Goal: Navigation & Orientation: Find specific page/section

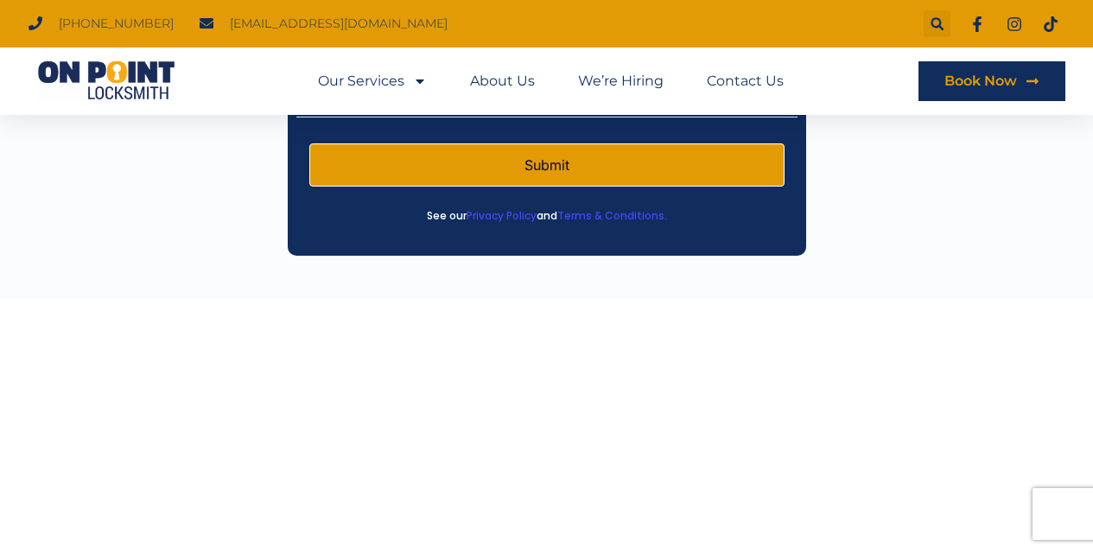
scroll to position [3284, 0]
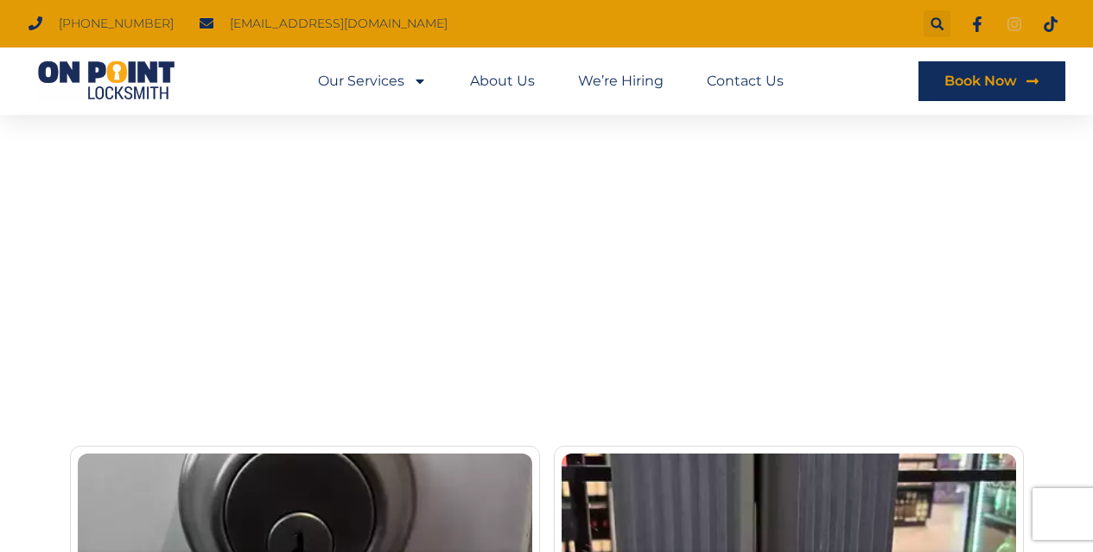
click at [1014, 30] on icon at bounding box center [1015, 24] width 14 height 14
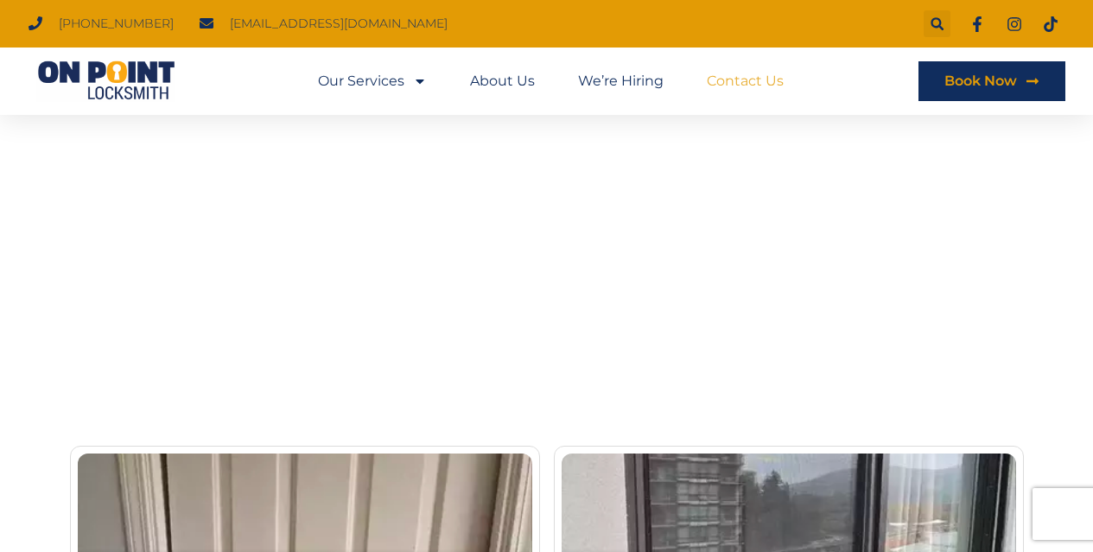
click at [779, 95] on link "Contact Us" at bounding box center [745, 81] width 77 height 40
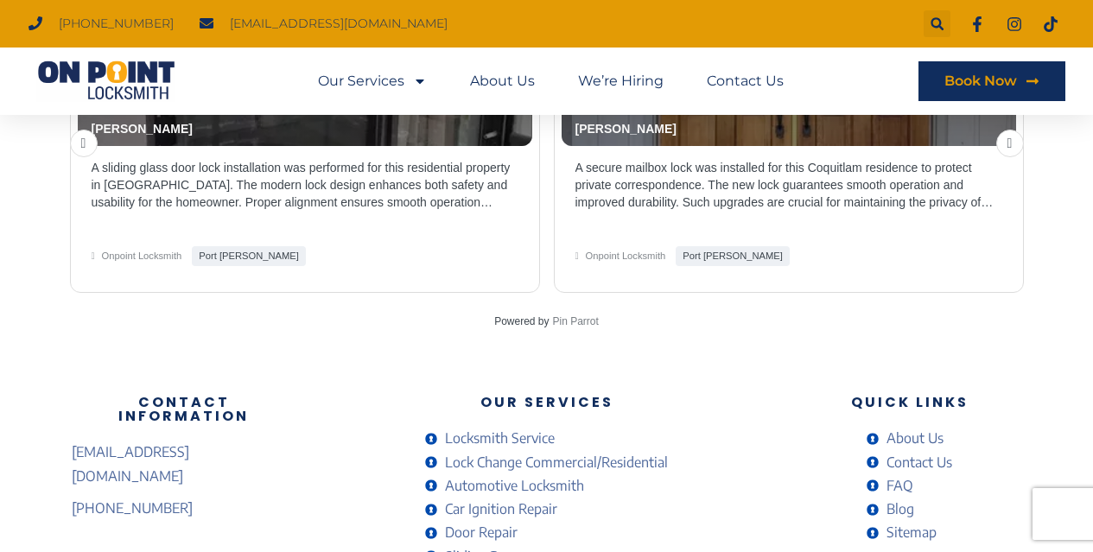
scroll to position [3891, 0]
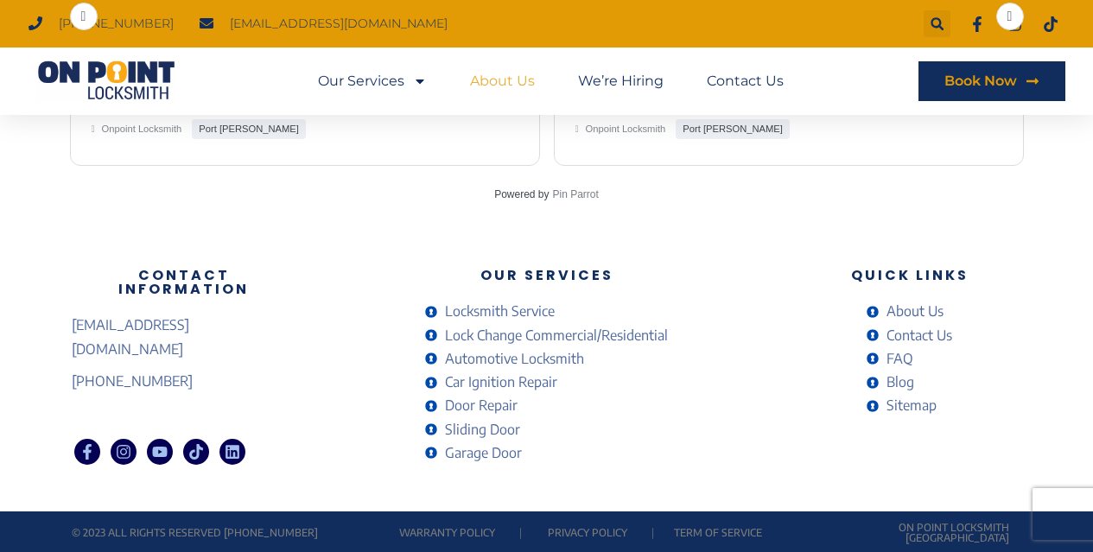
click at [503, 69] on link "About Us" at bounding box center [502, 81] width 65 height 40
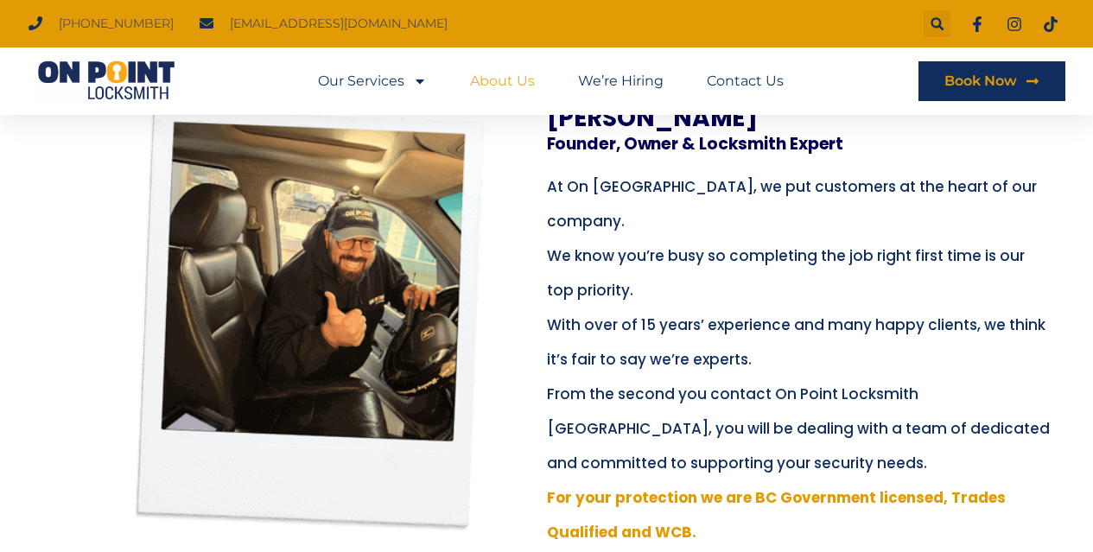
scroll to position [432, 0]
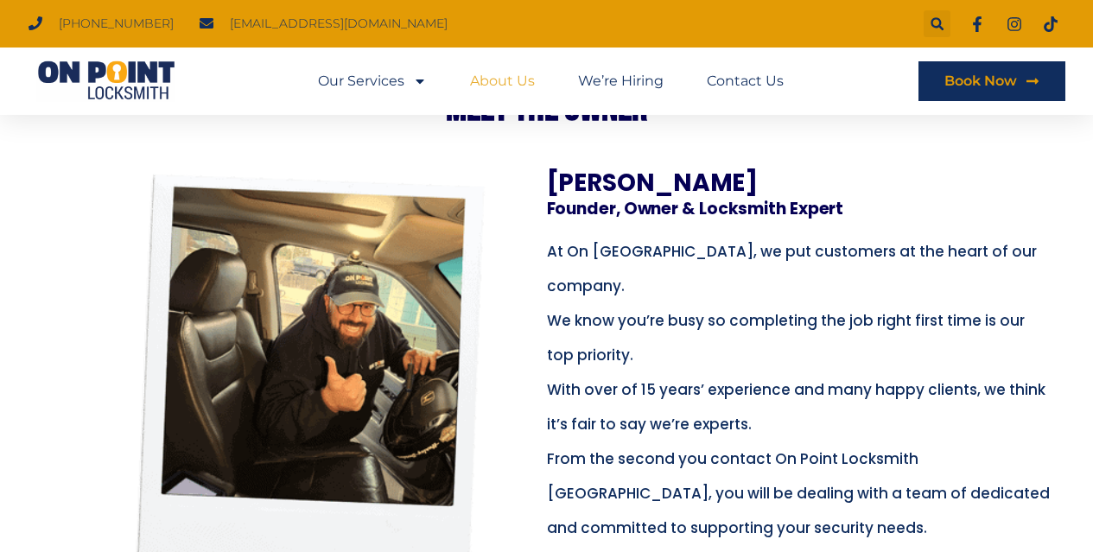
click at [574, 194] on h3 "Raz Kaduri" at bounding box center [789, 183] width 484 height 24
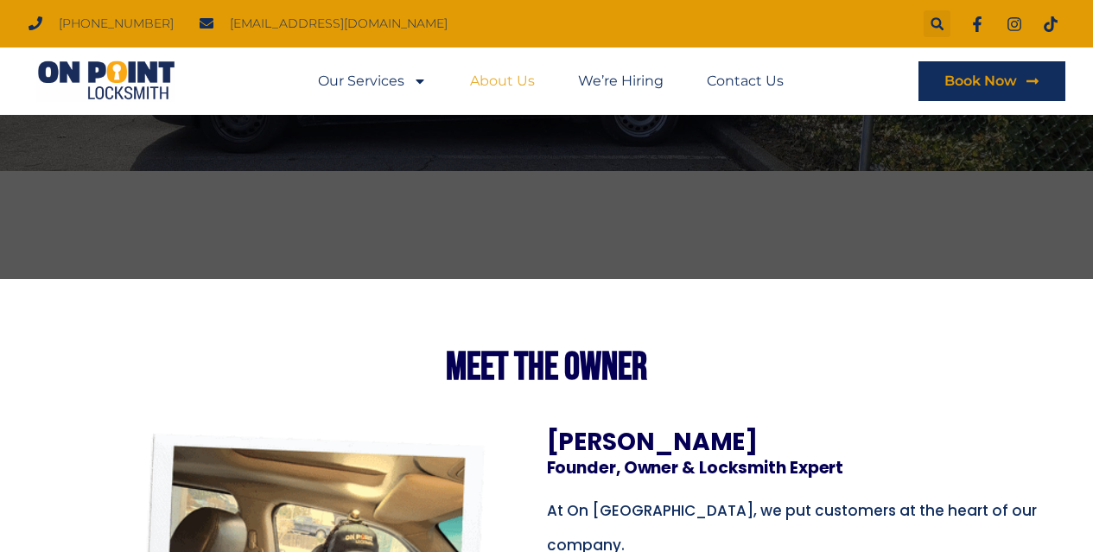
scroll to position [605, 0]
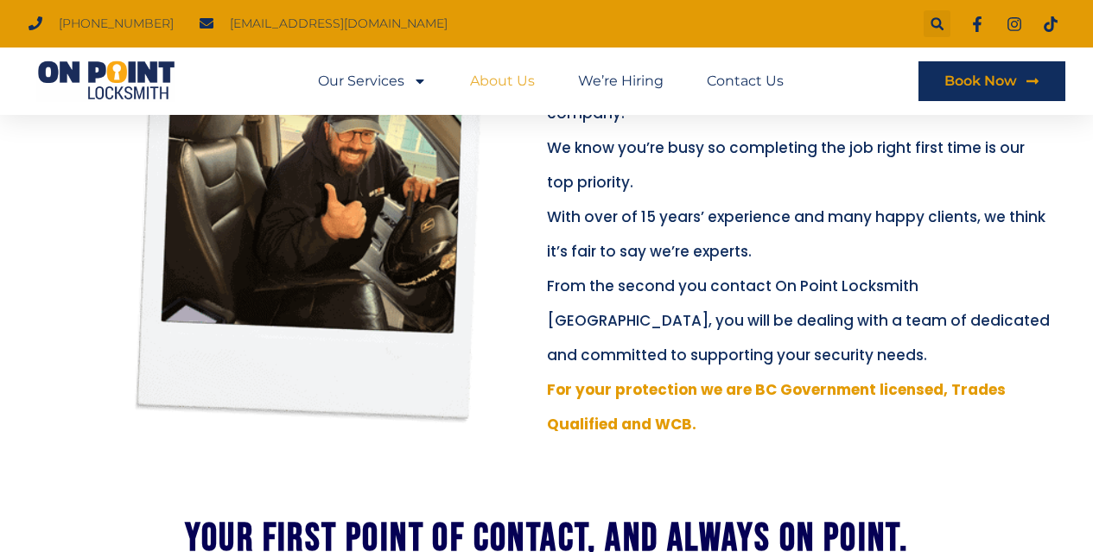
drag, startPoint x: 690, startPoint y: 427, endPoint x: 550, endPoint y: 391, distance: 144.4
click at [550, 391] on span "For your protection we are BC Government licensed, Trades Qualified and WCB." at bounding box center [776, 406] width 459 height 55
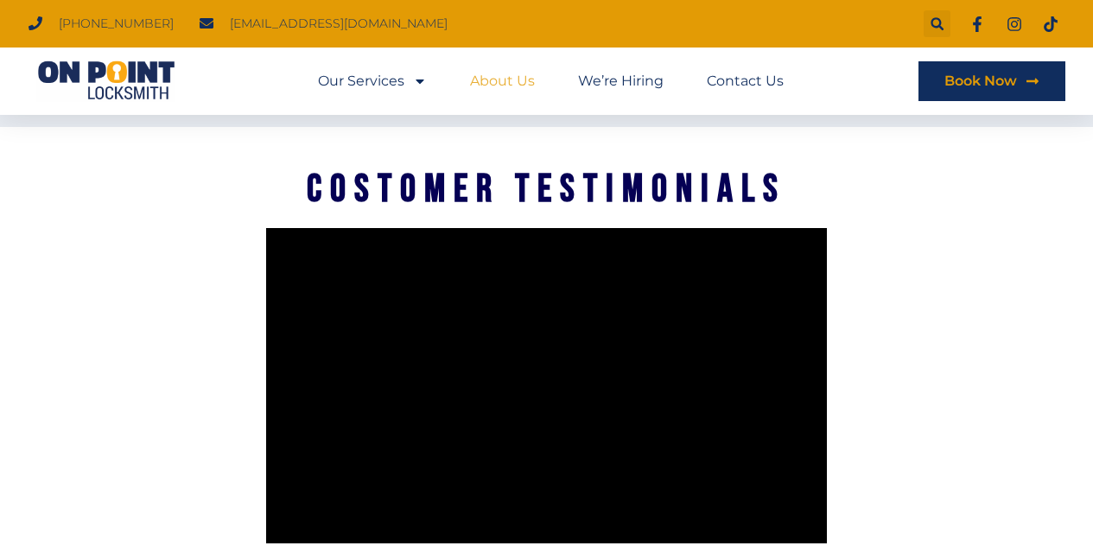
scroll to position [2765, 0]
